Goal: Register for event/course

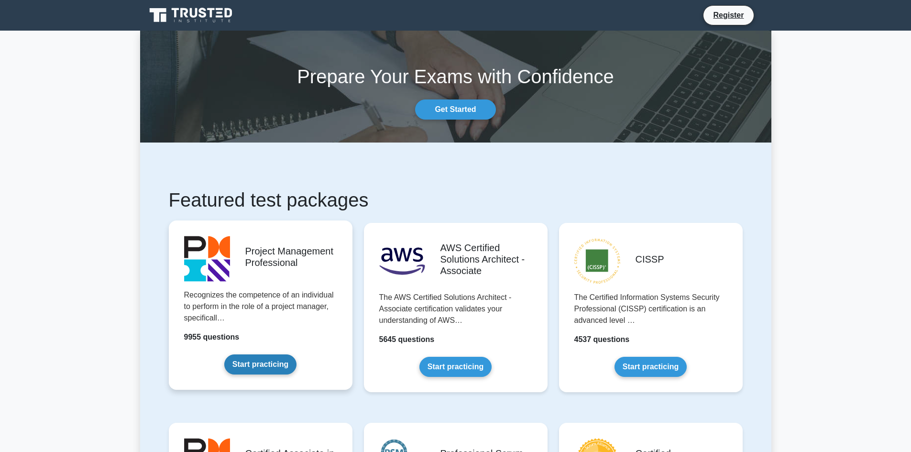
click at [243, 365] on link "Start practicing" at bounding box center [260, 365] width 72 height 20
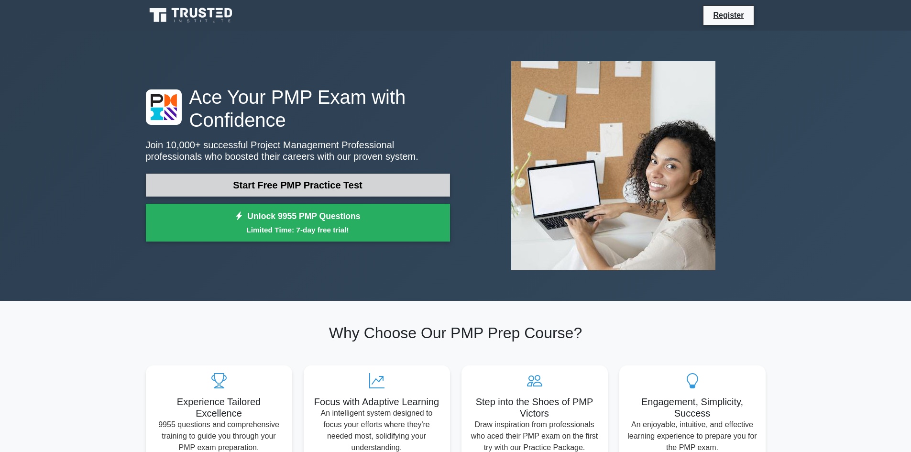
click at [326, 190] on link "Start Free PMP Practice Test" at bounding box center [298, 185] width 304 height 23
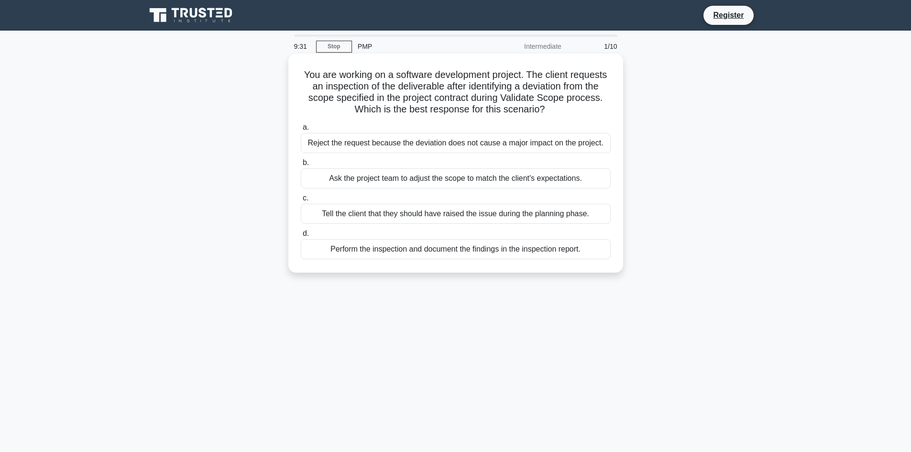
click at [430, 216] on div "Tell the client that they should have raised the issue during the planning phas…" at bounding box center [456, 214] width 310 height 20
click at [301, 201] on input "c. Tell the client that they should have raised the issue during the planning p…" at bounding box center [301, 198] width 0 height 6
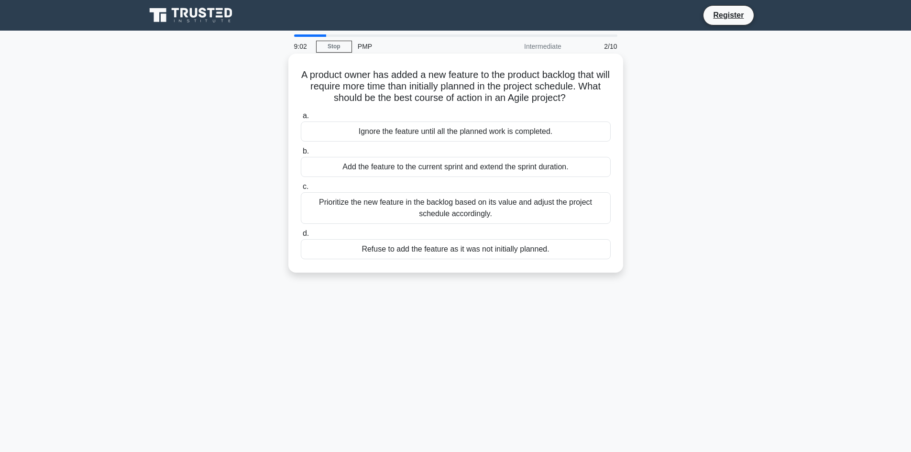
click at [549, 210] on div "Prioritize the new feature in the backlog based on its value and adjust the pro…" at bounding box center [456, 208] width 310 height 32
click at [301, 190] on input "c. Prioritize the new feature in the backlog based on its value and adjust the …" at bounding box center [301, 187] width 0 height 6
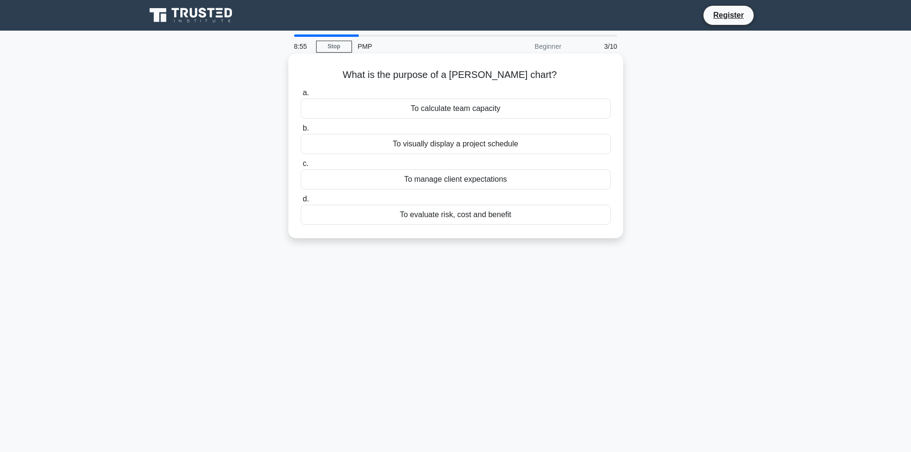
click at [523, 144] on div "To visually display a project schedule" at bounding box center [456, 144] width 310 height 20
click at [301, 132] on input "b. To visually display a project schedule" at bounding box center [301, 128] width 0 height 6
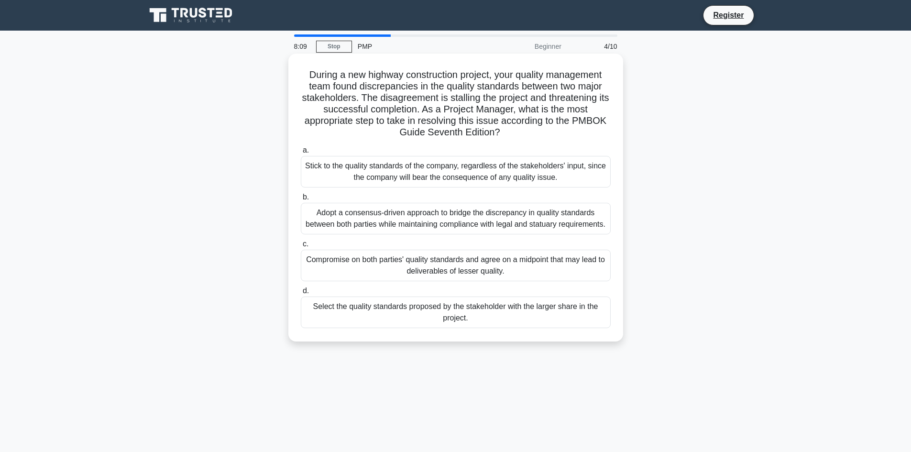
click at [500, 220] on div "Adopt a consensus-driven approach to bridge the discrepancy in quality standard…" at bounding box center [456, 219] width 310 height 32
click at [301, 200] on input "b. Adopt a consensus-driven approach to bridge the discrepancy in quality stand…" at bounding box center [301, 197] width 0 height 6
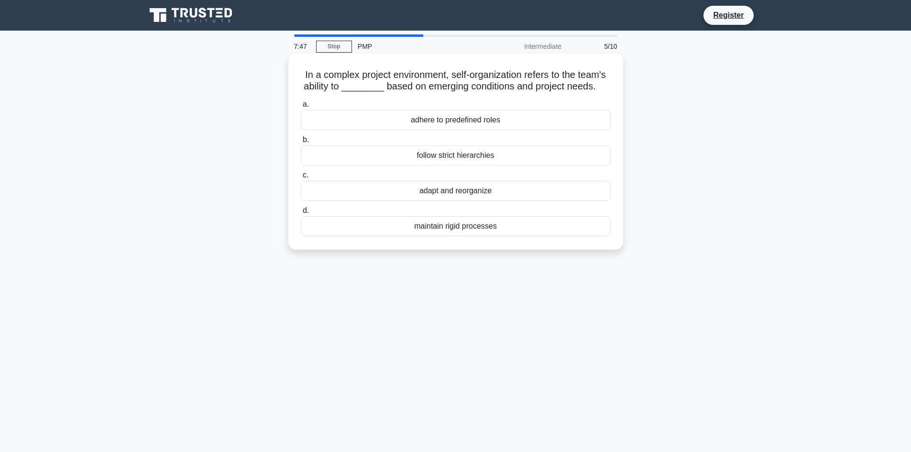
click at [474, 194] on div "adapt and reorganize" at bounding box center [456, 191] width 310 height 20
click at [301, 178] on input "c. adapt and reorganize" at bounding box center [301, 175] width 0 height 6
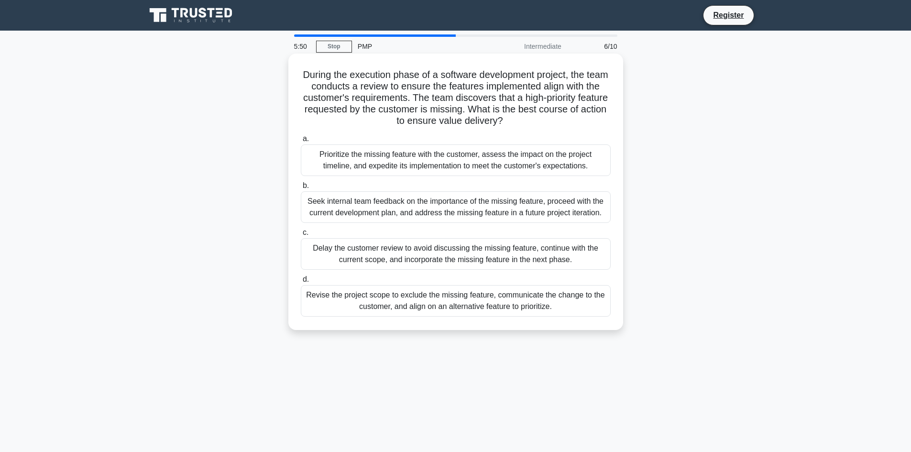
click at [472, 162] on div "Prioritize the missing feature with the customer, assess the impact on the proj…" at bounding box center [456, 160] width 310 height 32
click at [301, 142] on input "a. Prioritize the missing feature with the customer, assess the impact on the p…" at bounding box center [301, 139] width 0 height 6
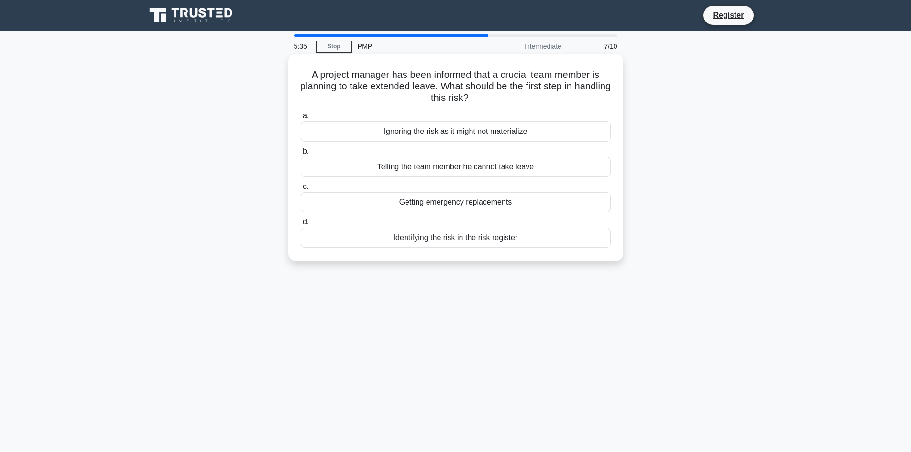
click at [555, 202] on div "Getting emergency replacements" at bounding box center [456, 202] width 310 height 20
click at [301, 190] on input "c. Getting emergency replacements" at bounding box center [301, 187] width 0 height 6
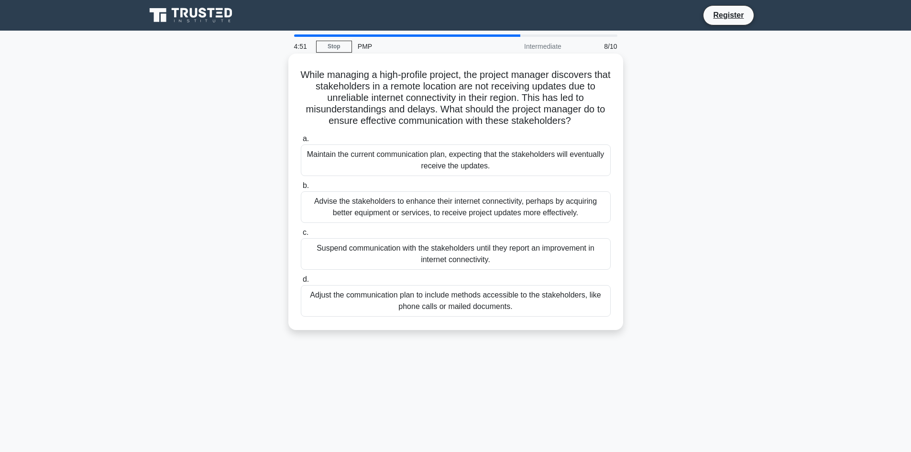
click at [520, 308] on div "Adjust the communication plan to include methods accessible to the stakeholders…" at bounding box center [456, 301] width 310 height 32
click at [301, 283] on input "d. Adjust the communication plan to include methods accessible to the stakehold…" at bounding box center [301, 280] width 0 height 6
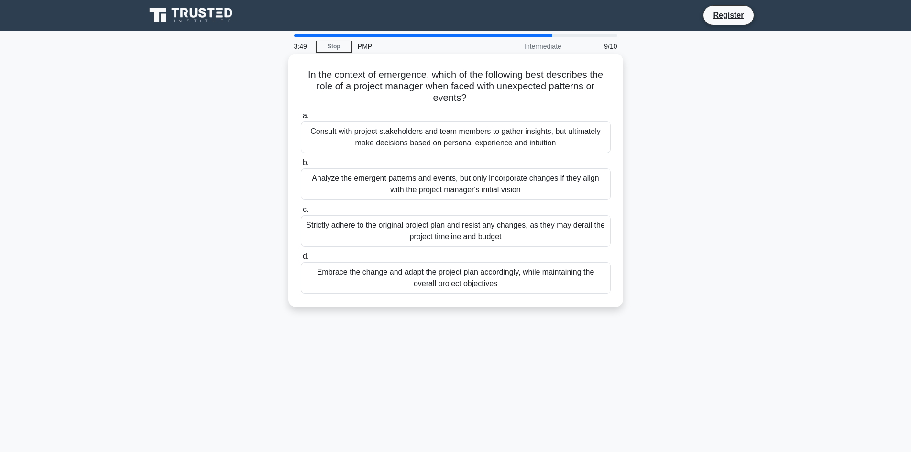
click at [505, 278] on div "Embrace the change and adapt the project plan accordingly, while maintaining th…" at bounding box center [456, 278] width 310 height 32
click at [301, 260] on input "d. Embrace the change and adapt the project plan accordingly, while maintaining…" at bounding box center [301, 257] width 0 height 6
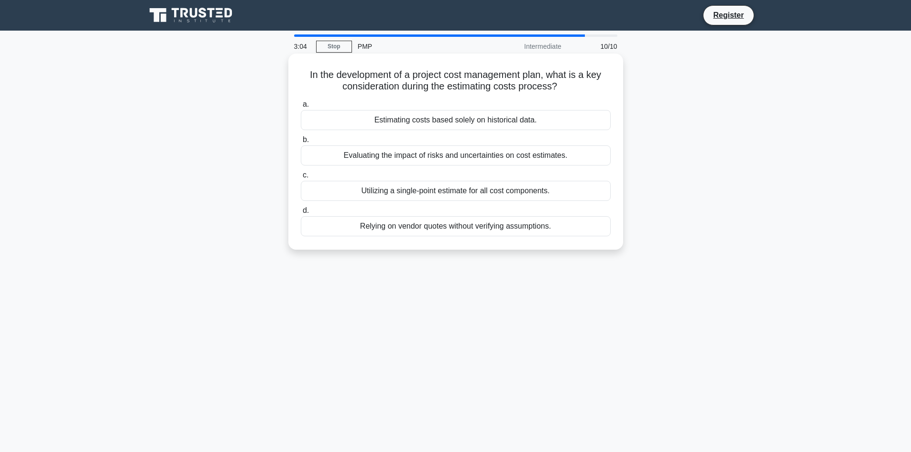
click at [454, 159] on div "Evaluating the impact of risks and uncertainties on cost estimates." at bounding box center [456, 155] width 310 height 20
click at [301, 143] on input "b. Evaluating the impact of risks and uncertainties on cost estimates." at bounding box center [301, 140] width 0 height 6
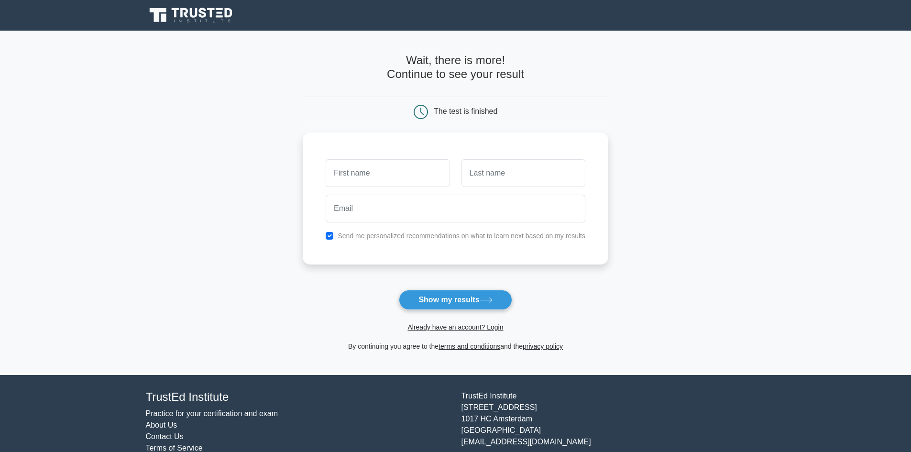
click at [396, 176] on input "text" at bounding box center [388, 173] width 124 height 28
type input "[PERSON_NAME]"
click at [495, 179] on input "text" at bounding box center [524, 173] width 124 height 28
type input "[PERSON_NAME]"
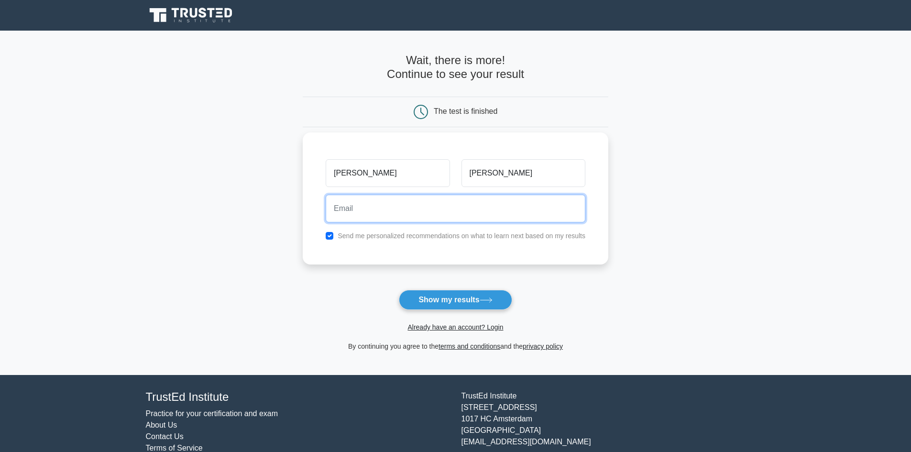
click at [405, 215] on input "email" at bounding box center [456, 209] width 260 height 28
type input "[PERSON_NAME][EMAIL_ADDRESS][DOMAIN_NAME]"
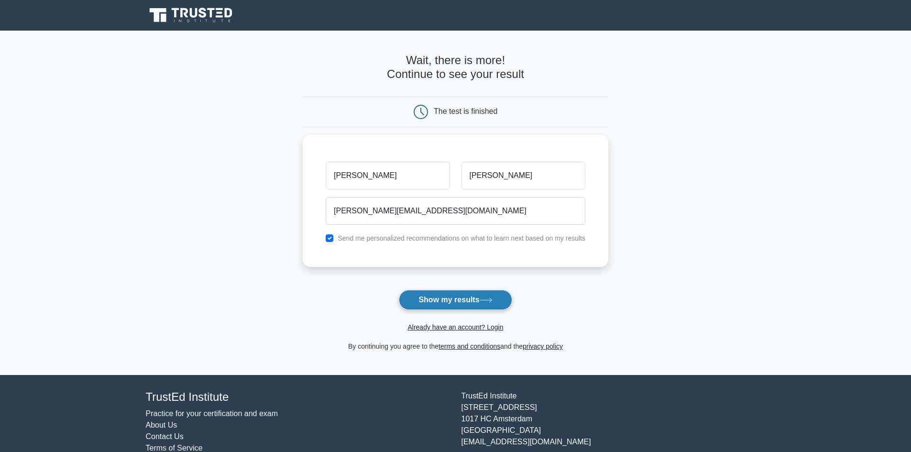
click at [449, 302] on button "Show my results" at bounding box center [455, 300] width 113 height 20
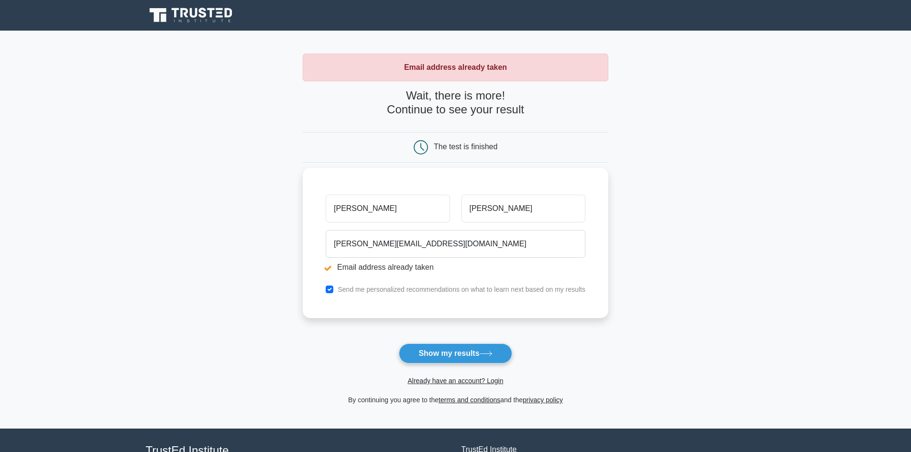
scroll to position [83, 0]
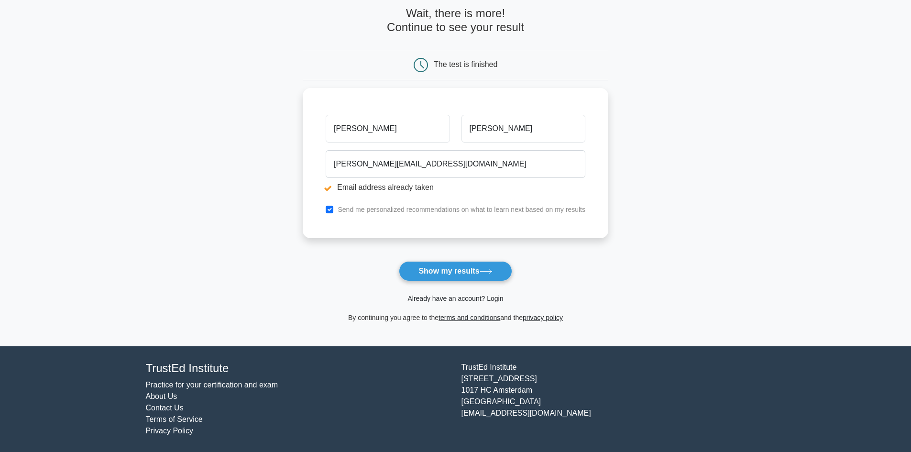
click at [462, 297] on link "Already have an account? Login" at bounding box center [456, 299] width 96 height 8
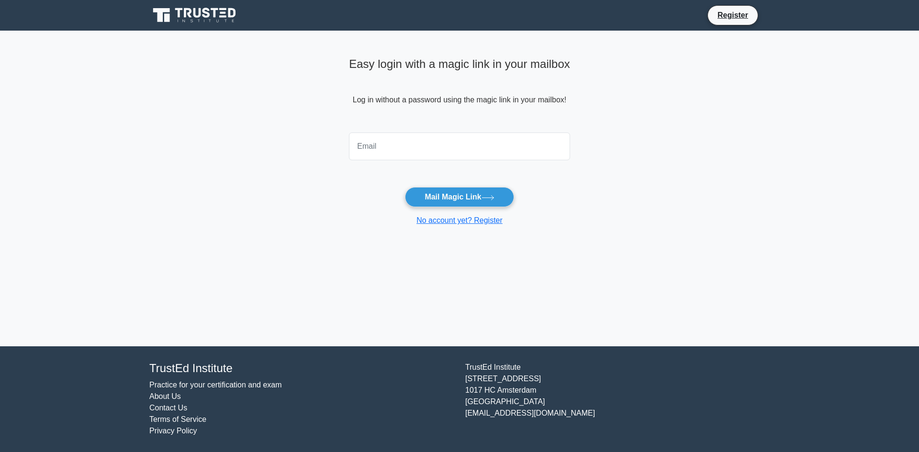
click at [393, 155] on input "email" at bounding box center [459, 147] width 221 height 28
type input "chandrajyoti.jet@gmail.com"
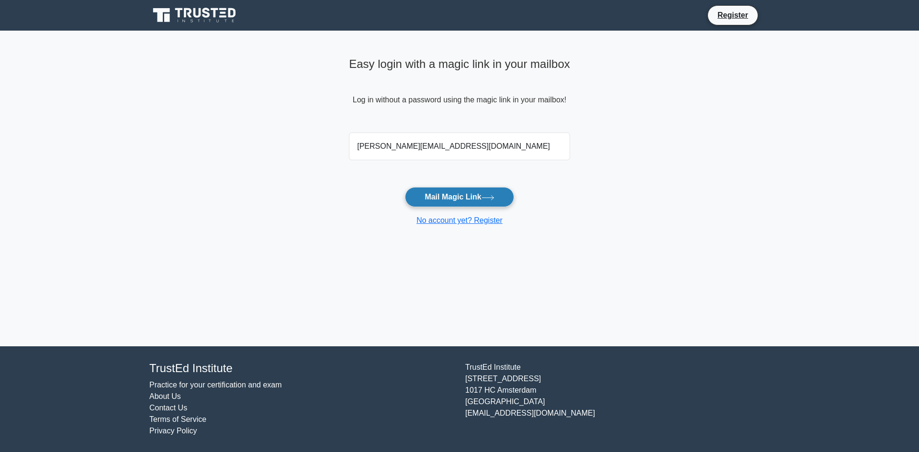
click at [455, 200] on button "Mail Magic Link" at bounding box center [459, 197] width 109 height 20
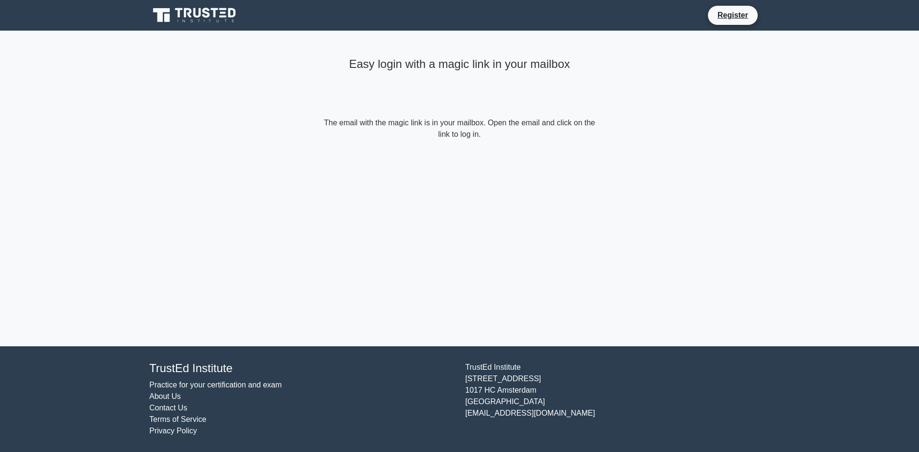
click at [175, 11] on icon at bounding box center [195, 15] width 92 height 18
